Goal: Information Seeking & Learning: Learn about a topic

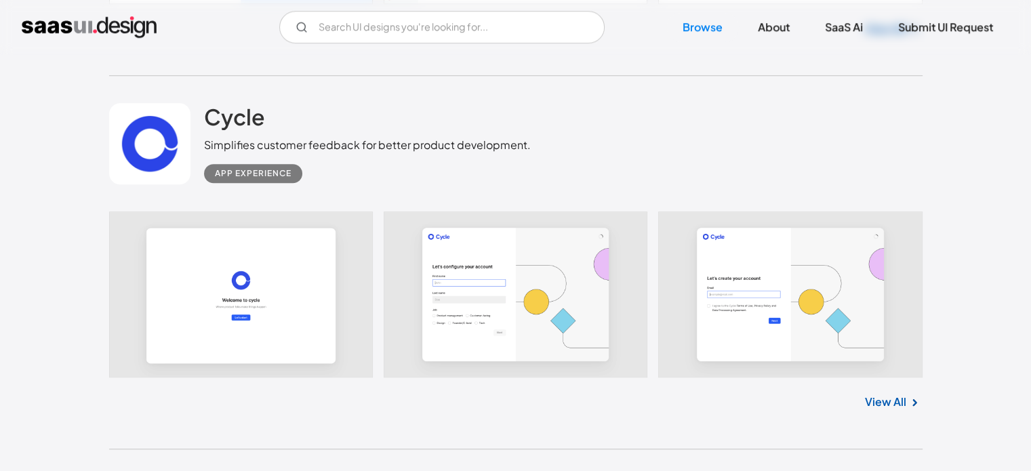
scroll to position [6447, 0]
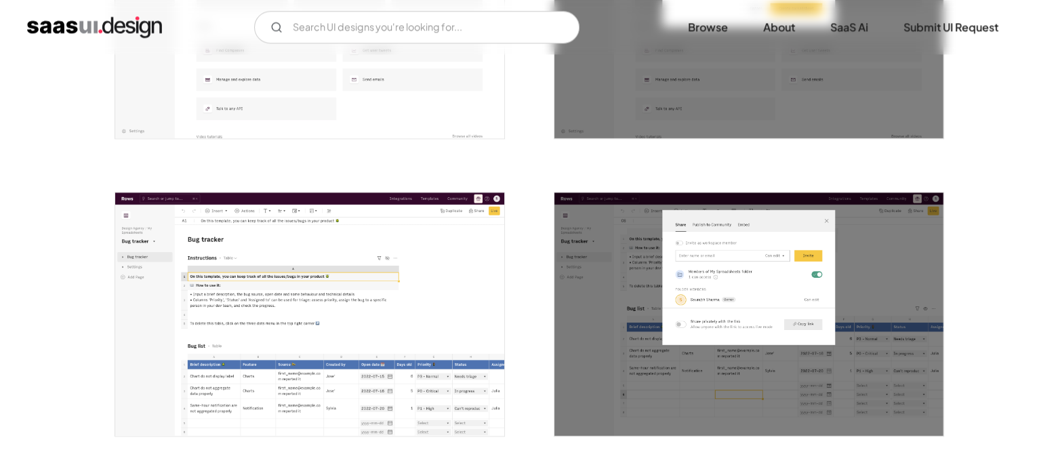
scroll to position [1922, 0]
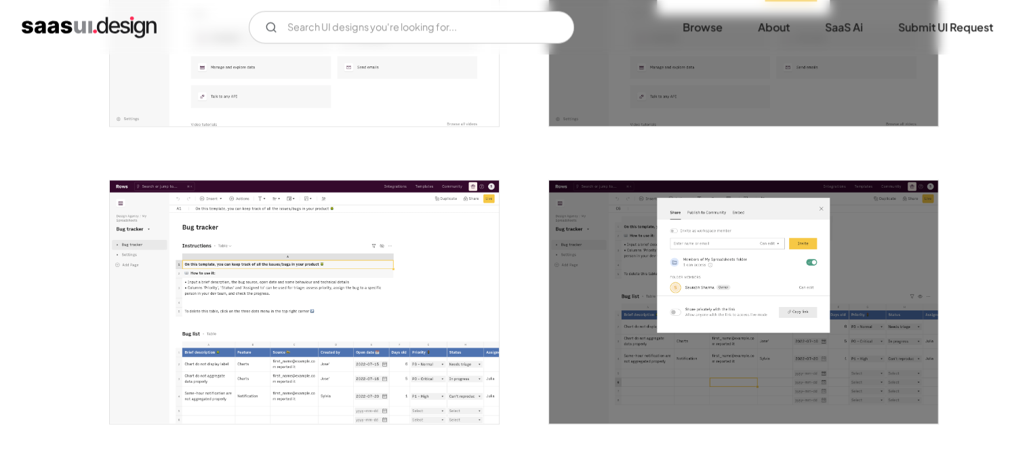
click at [677, 262] on img "open lightbox" at bounding box center [743, 301] width 389 height 243
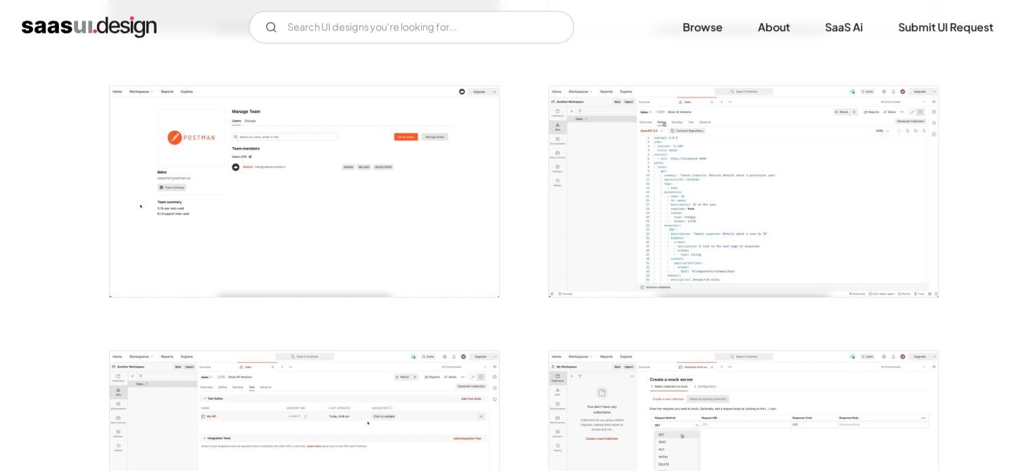
scroll to position [759, 0]
click at [747, 178] on img "open lightbox" at bounding box center [743, 194] width 389 height 211
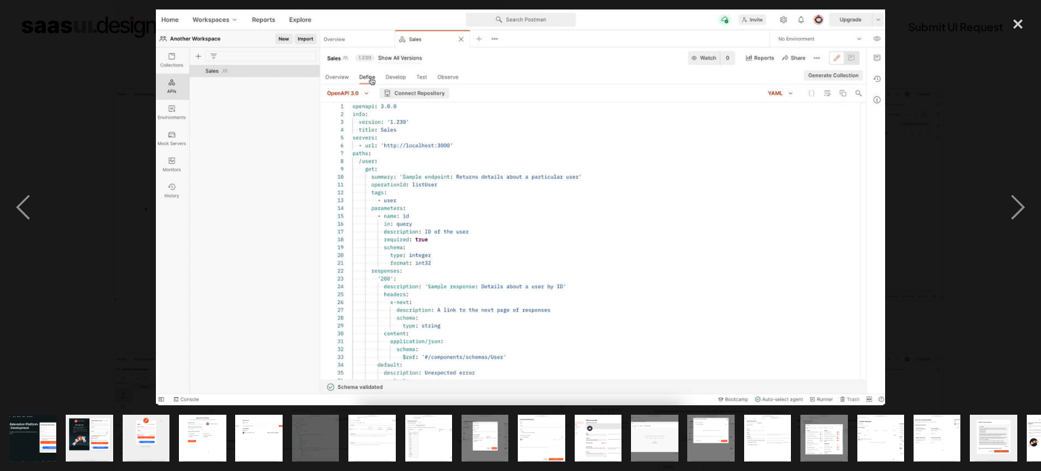
click at [954, 103] on div at bounding box center [520, 207] width 1041 height 396
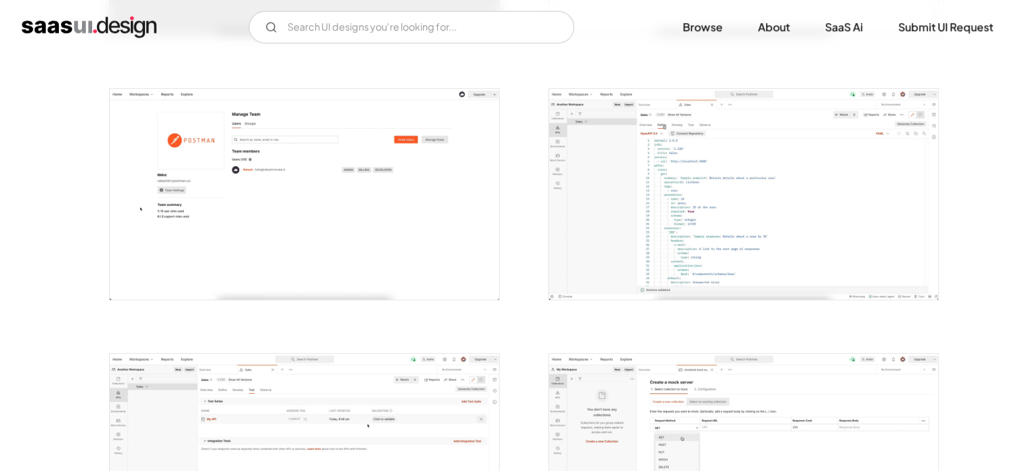
click at [453, 208] on img "open lightbox" at bounding box center [304, 194] width 389 height 211
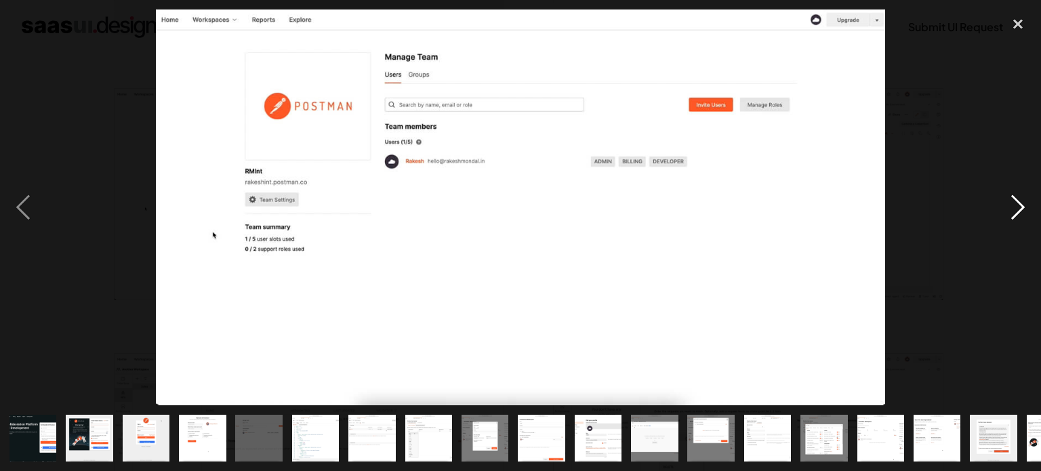
click at [1022, 158] on div "next image" at bounding box center [1018, 207] width 46 height 396
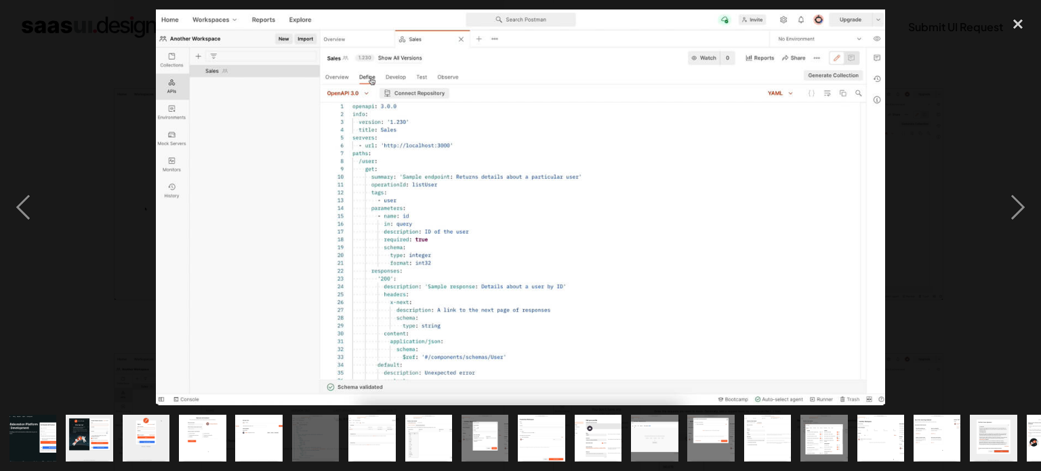
click at [939, 131] on div at bounding box center [520, 207] width 1041 height 396
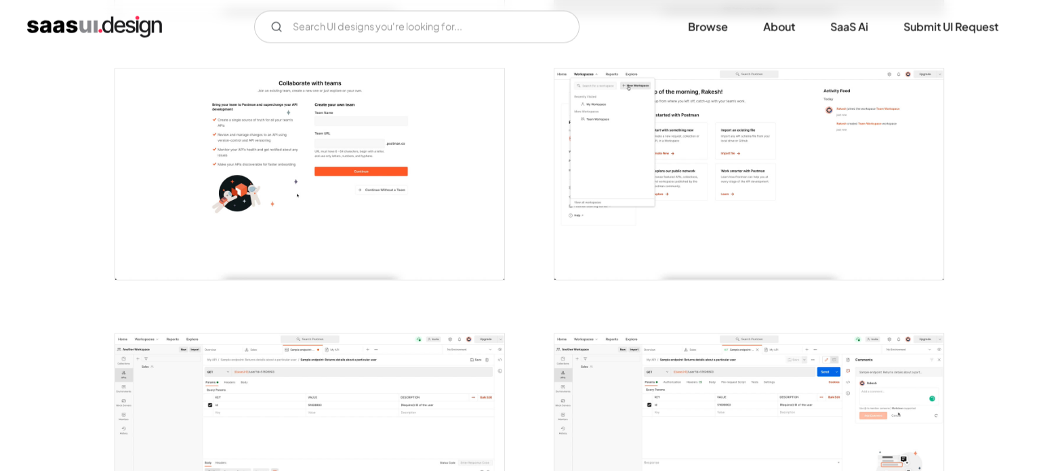
scroll to position [2710, 0]
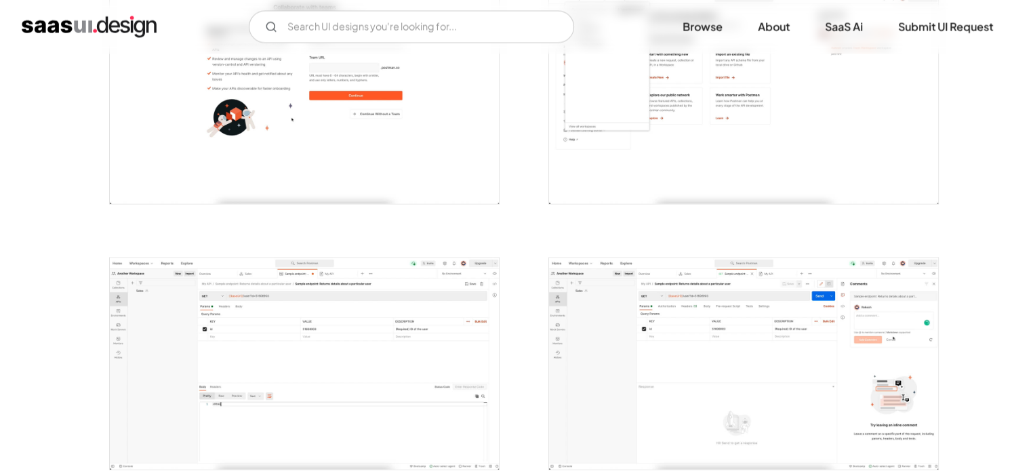
click at [351, 343] on img "open lightbox" at bounding box center [304, 363] width 389 height 211
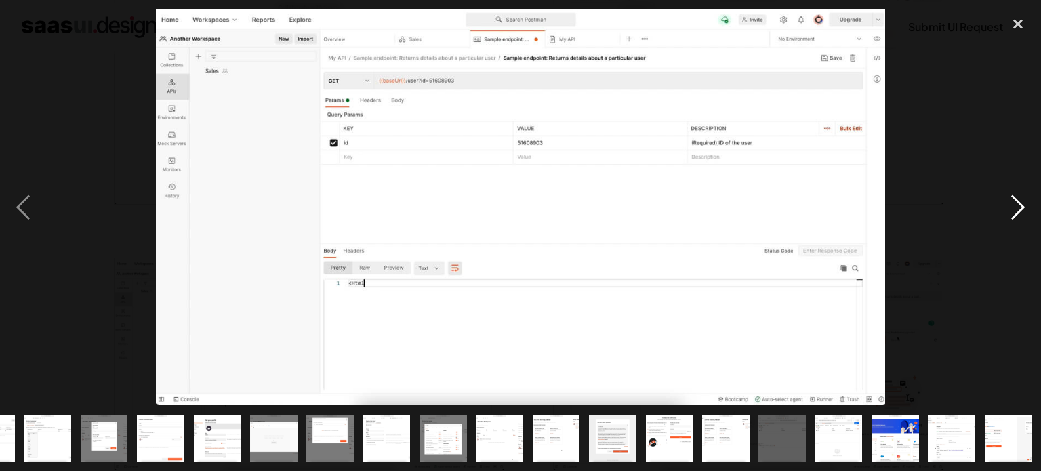
click at [1026, 203] on div "next image" at bounding box center [1018, 207] width 46 height 396
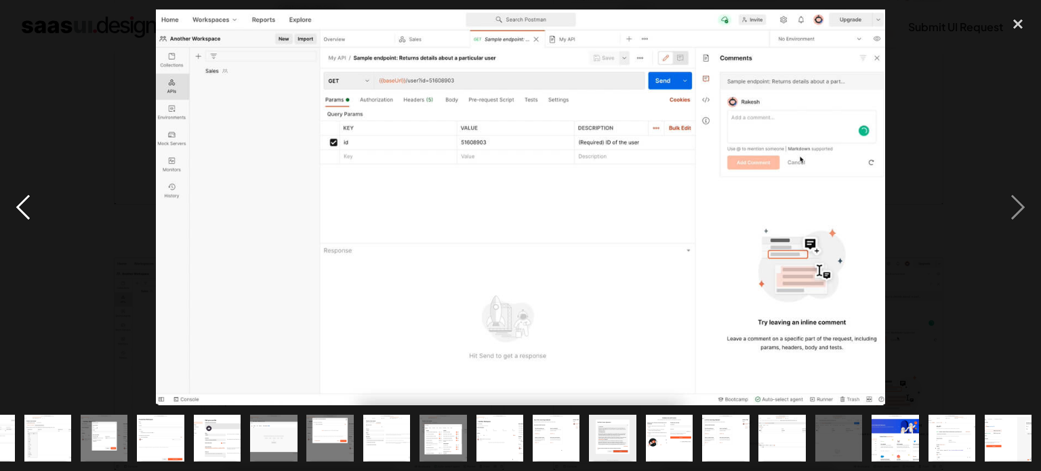
click at [18, 211] on div "previous image" at bounding box center [23, 207] width 46 height 396
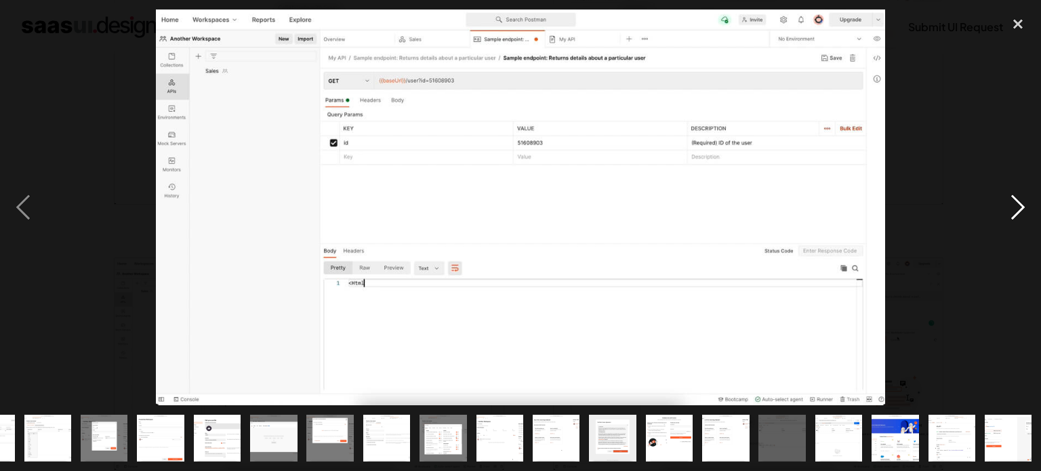
click at [1017, 199] on div "next image" at bounding box center [1018, 207] width 46 height 396
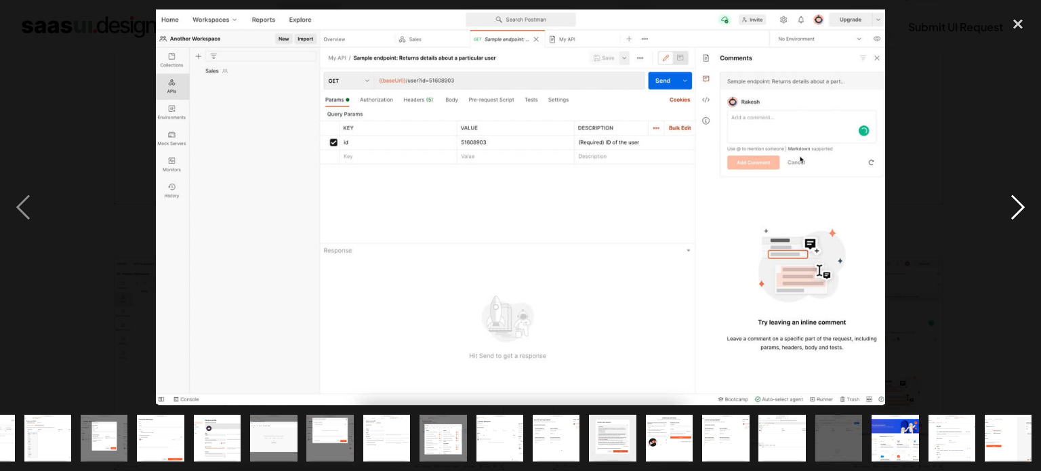
click at [1021, 196] on div "next image" at bounding box center [1018, 207] width 46 height 396
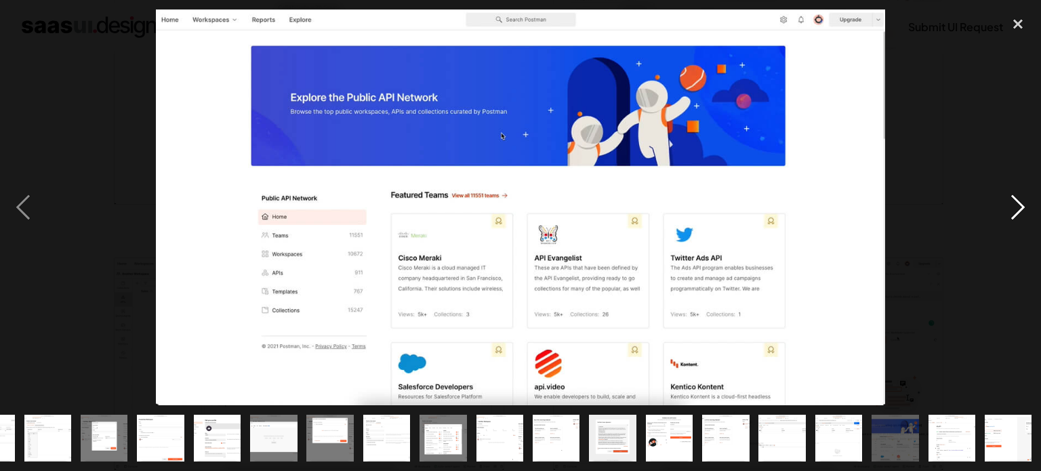
click at [1021, 196] on div "next image" at bounding box center [1018, 207] width 46 height 396
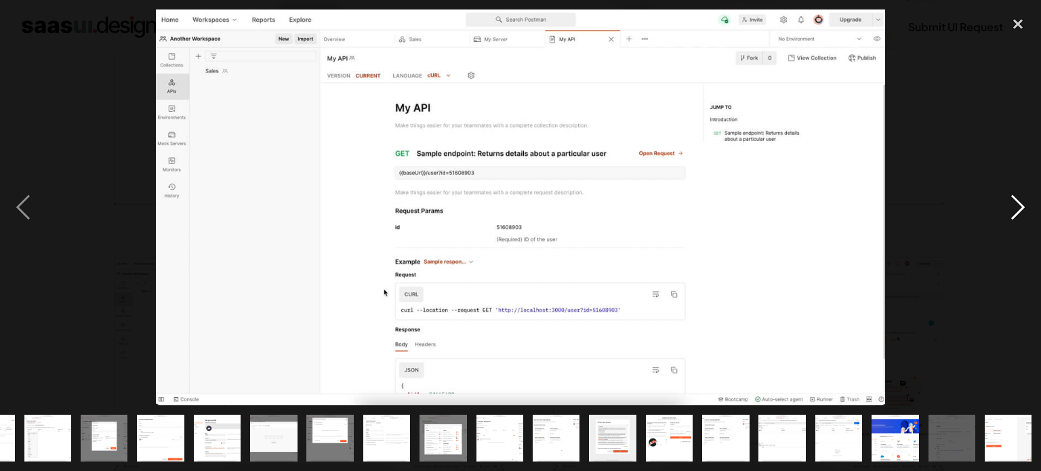
click at [1021, 196] on div "next image" at bounding box center [1018, 207] width 46 height 396
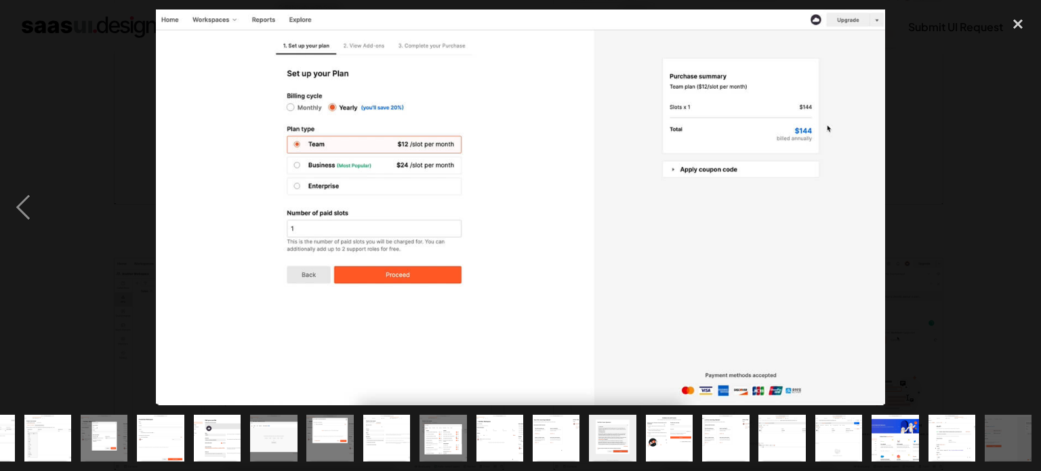
click at [1021, 196] on div "next image" at bounding box center [1018, 207] width 46 height 396
click at [1017, 26] on div "close lightbox" at bounding box center [1018, 24] width 46 height 30
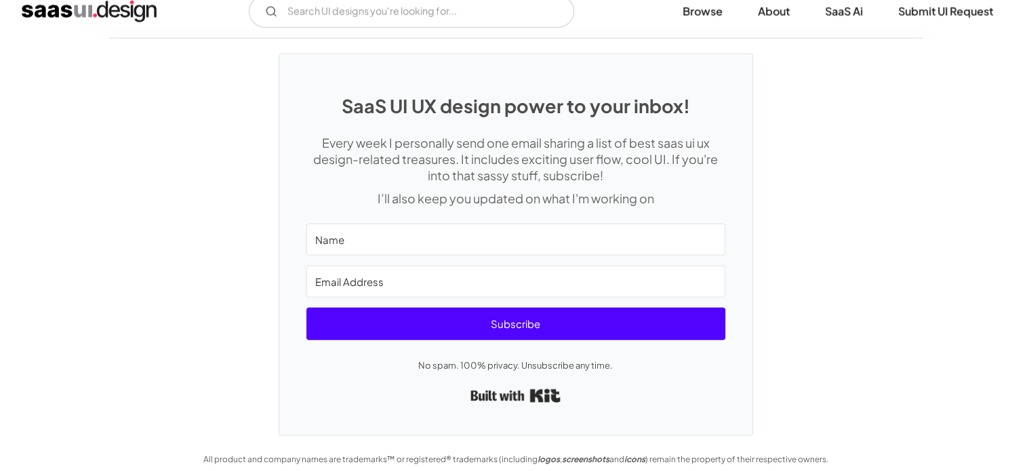
scroll to position [3728, 0]
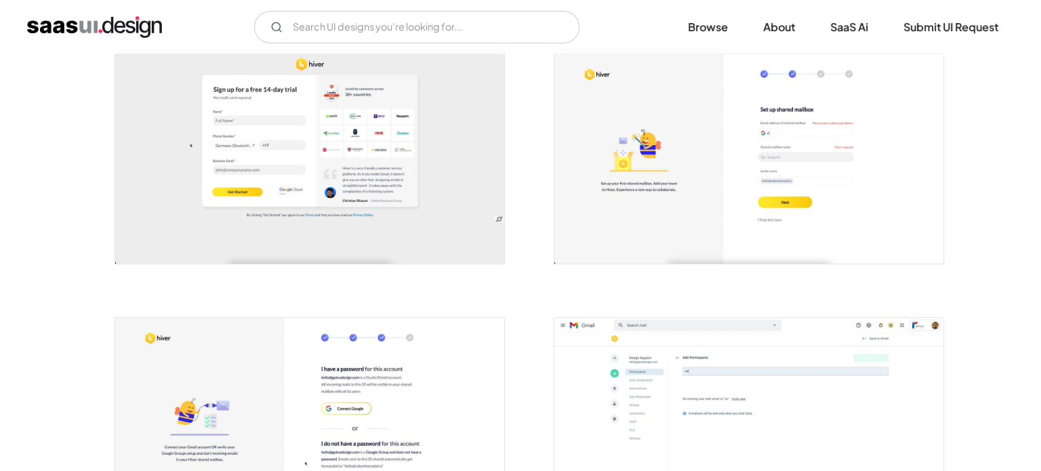
scroll to position [461, 0]
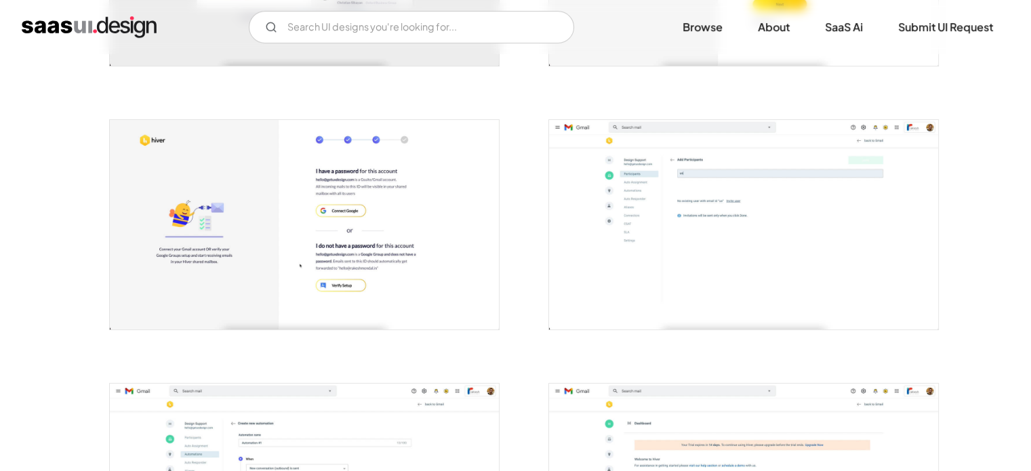
click at [744, 192] on img "open lightbox" at bounding box center [743, 224] width 389 height 209
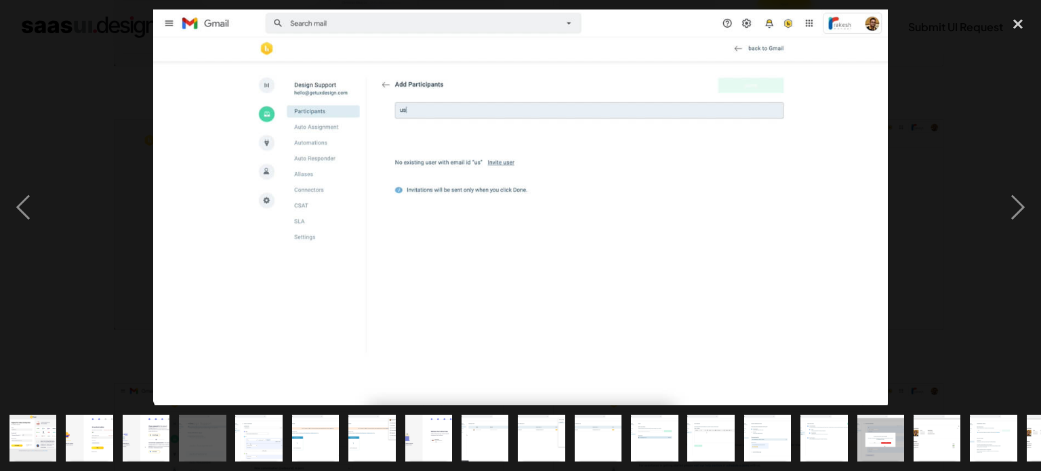
click at [966, 75] on div at bounding box center [520, 207] width 1041 height 396
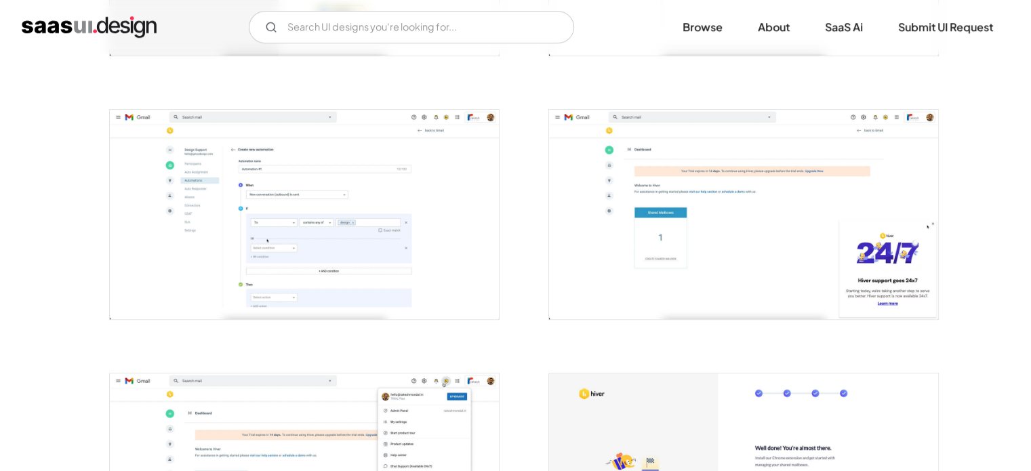
scroll to position [734, 0]
click at [363, 224] on img "open lightbox" at bounding box center [304, 214] width 389 height 209
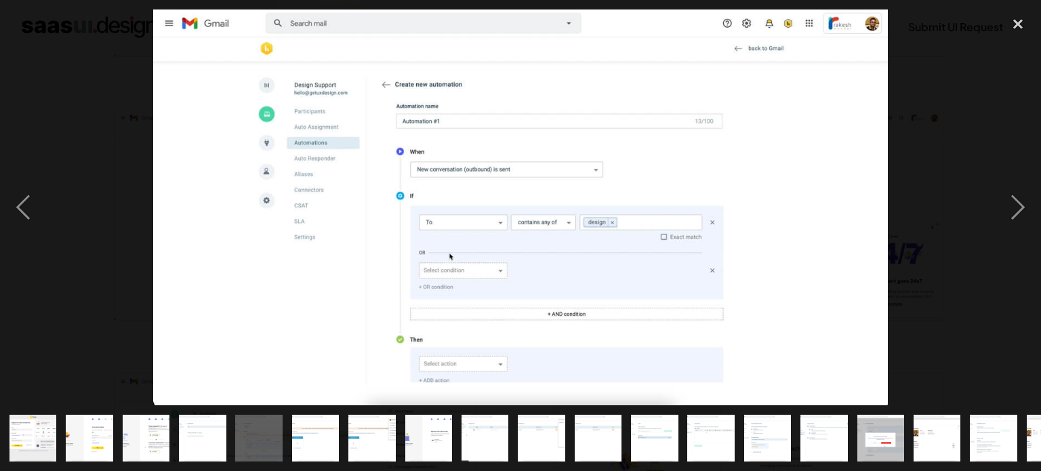
click at [927, 146] on div at bounding box center [520, 207] width 1041 height 396
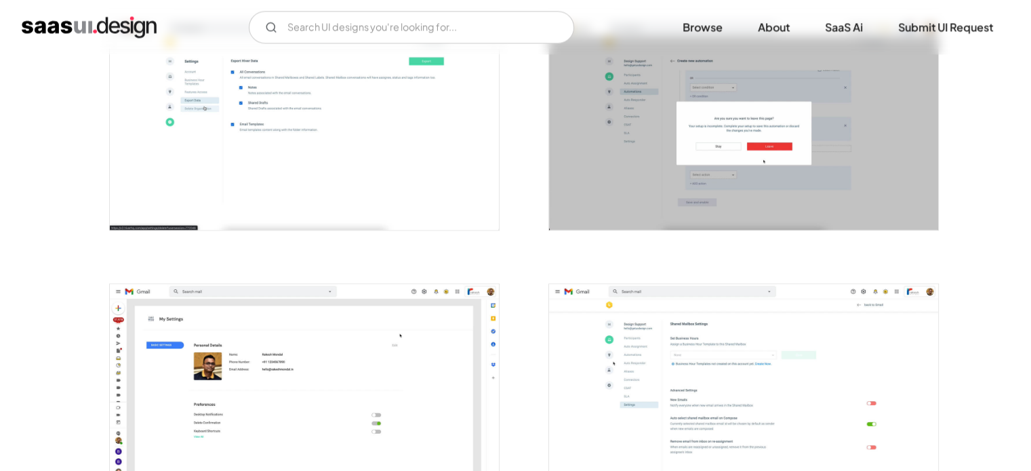
scroll to position [2234, 0]
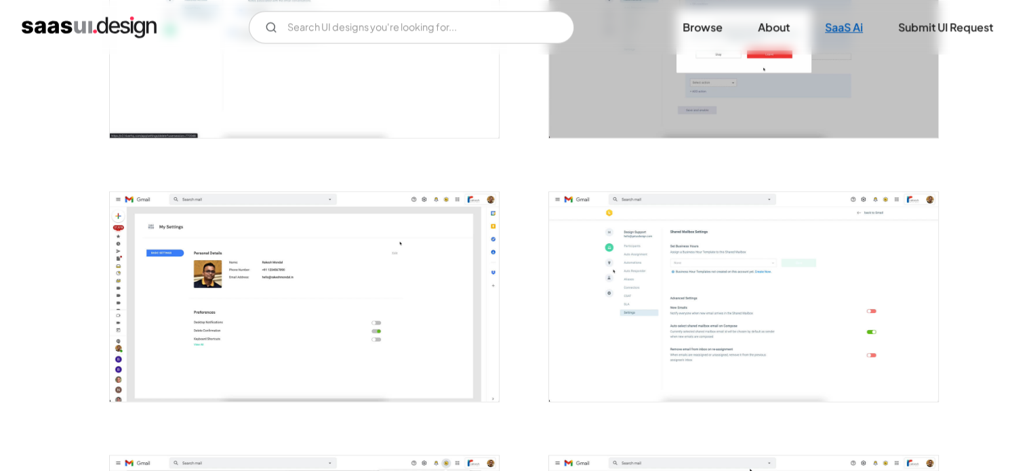
click at [847, 29] on link "SaaS Ai" at bounding box center [844, 27] width 70 height 30
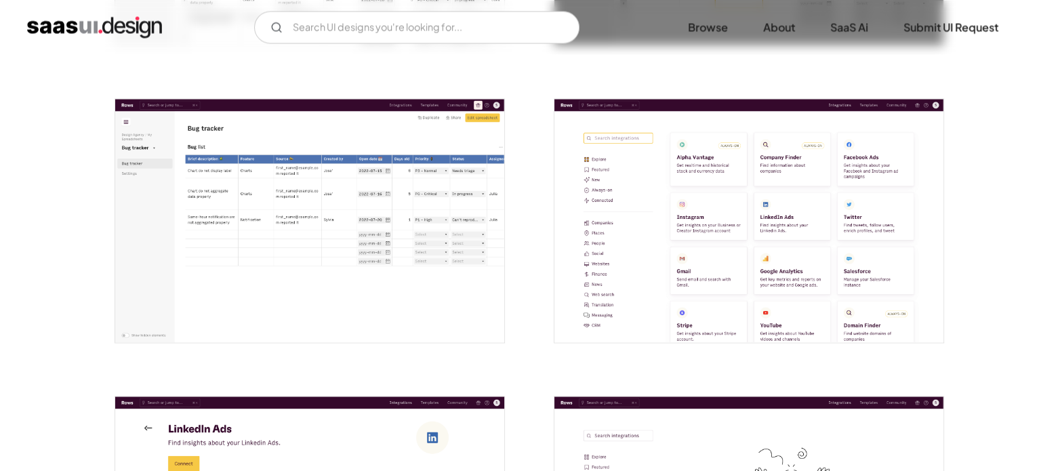
scroll to position [2304, 0]
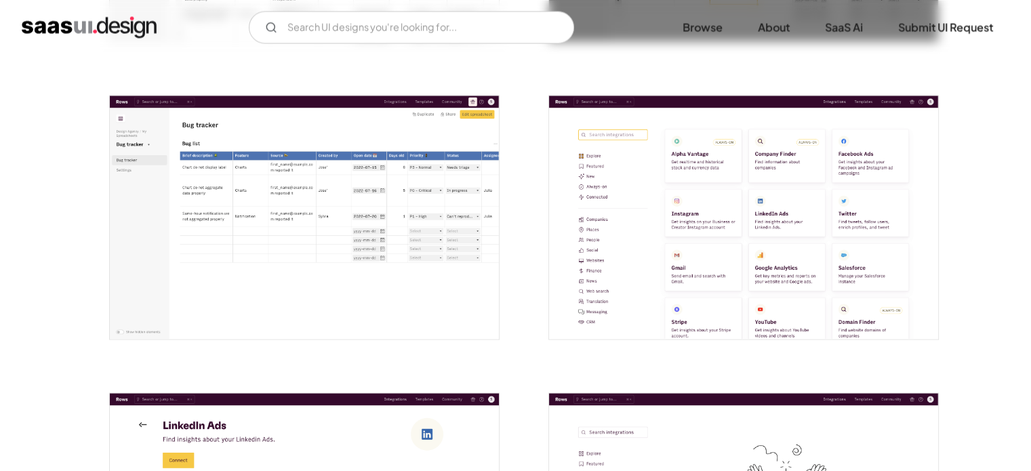
click at [320, 221] on img "open lightbox" at bounding box center [304, 217] width 389 height 243
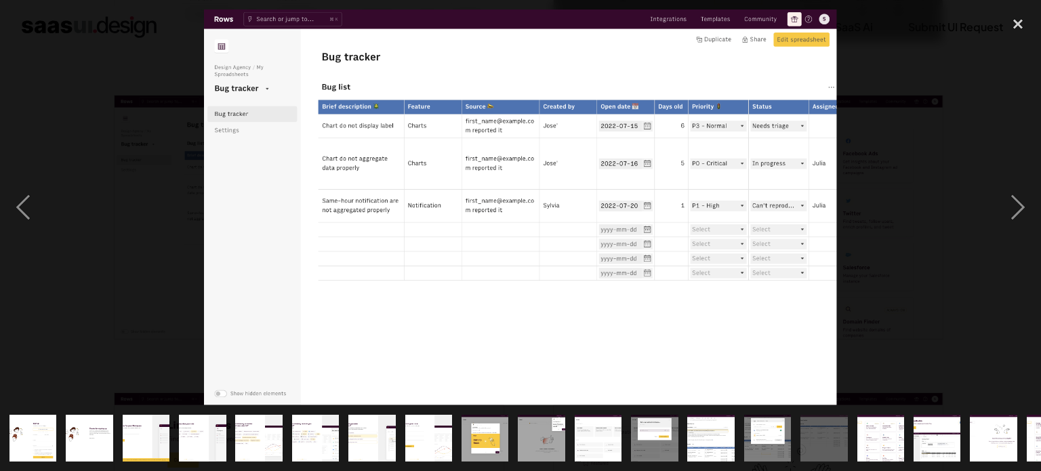
click at [859, 85] on div at bounding box center [520, 207] width 1041 height 396
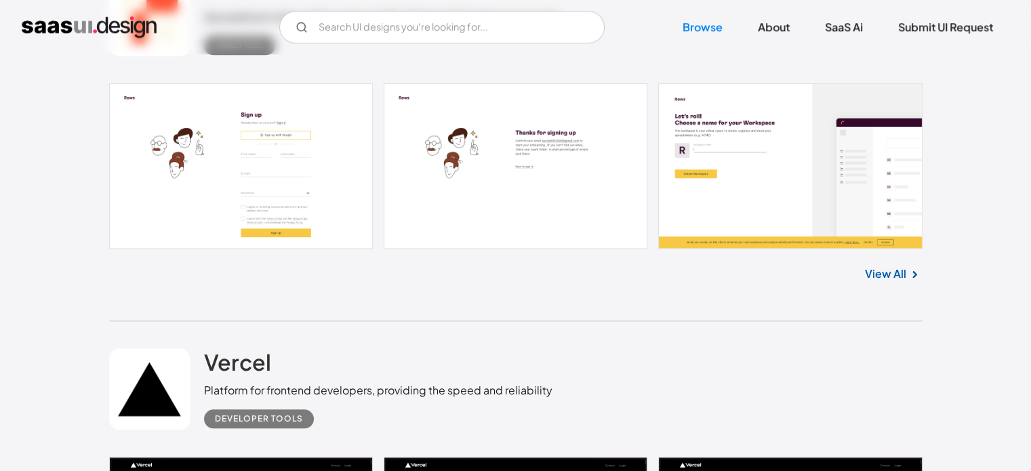
scroll to position [1198, 0]
